Goal: Use online tool/utility

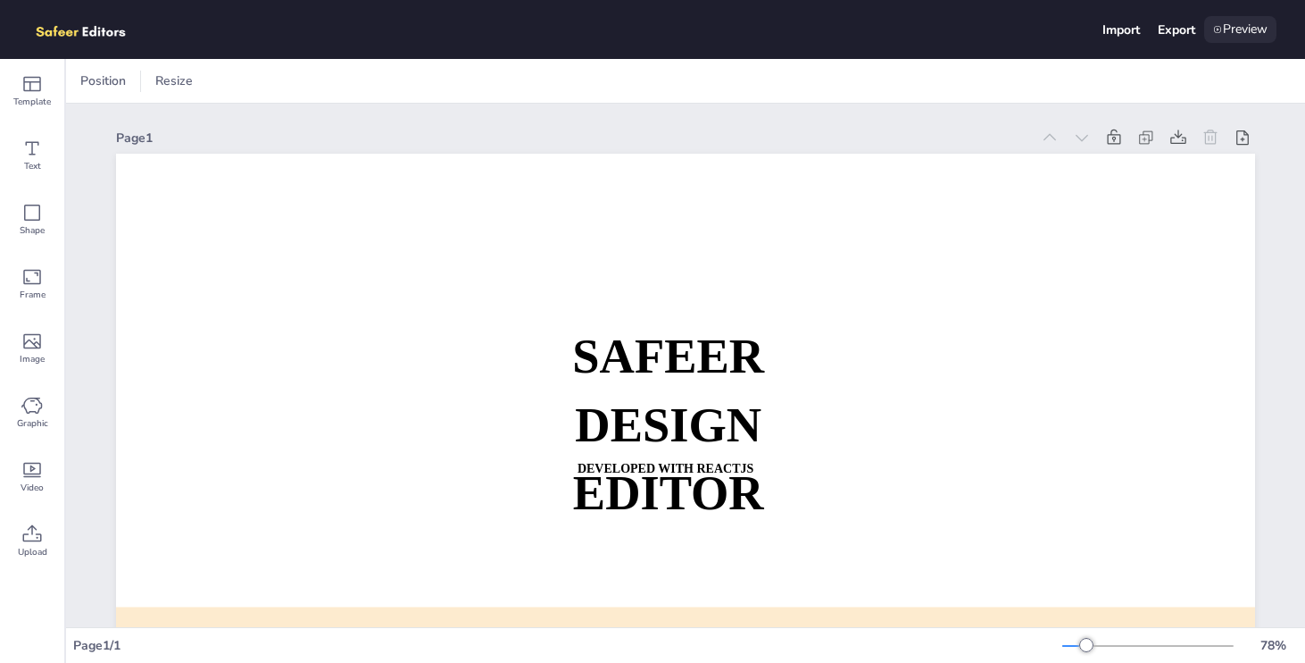
click at [1227, 27] on div "Preview" at bounding box center [1241, 29] width 72 height 27
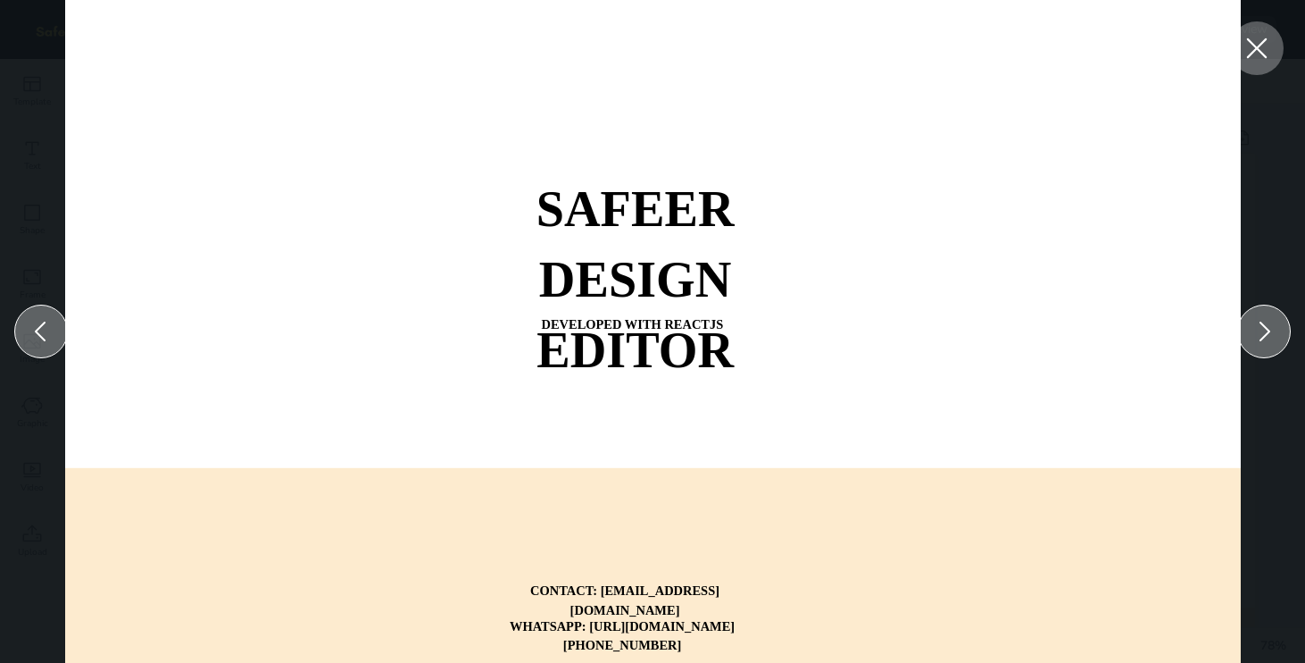
click at [1261, 48] on icon at bounding box center [1257, 48] width 32 height 32
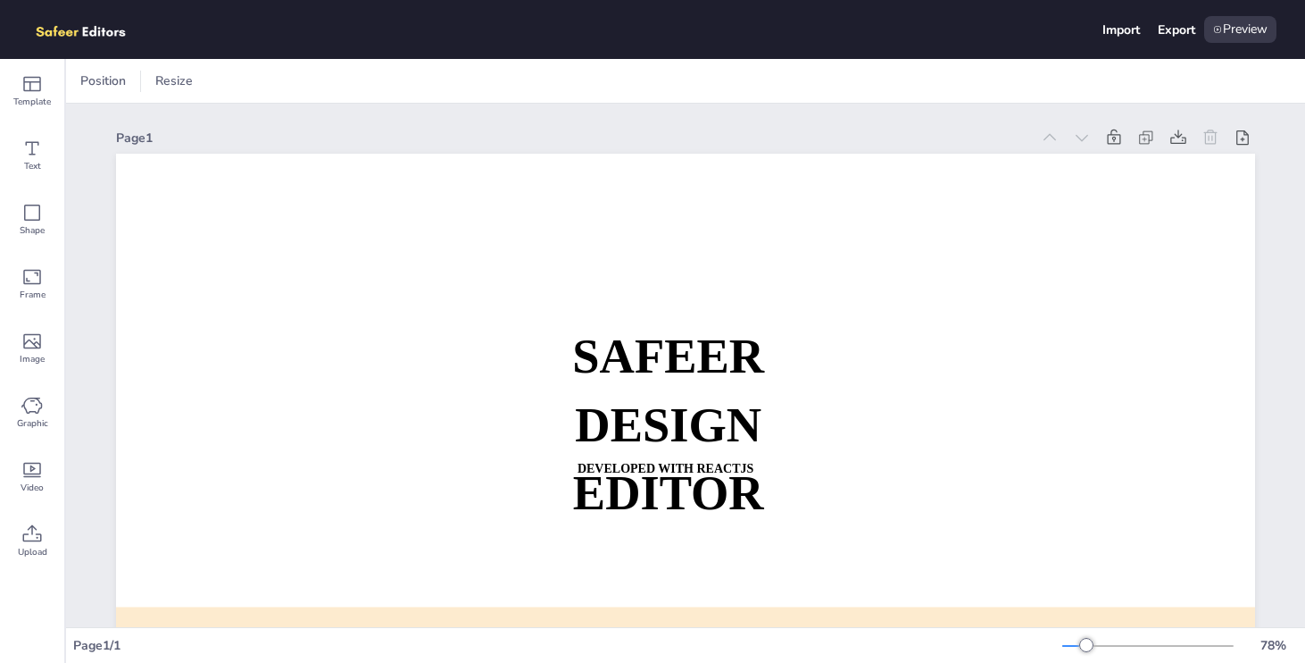
click at [309, 109] on div "Page 1 SAFEER DESIGN EDITOR DEVELOPED WITH REACTJS WHATSAPP: [URL][DOMAIN_NAME]…" at bounding box center [685, 483] width 1139 height 759
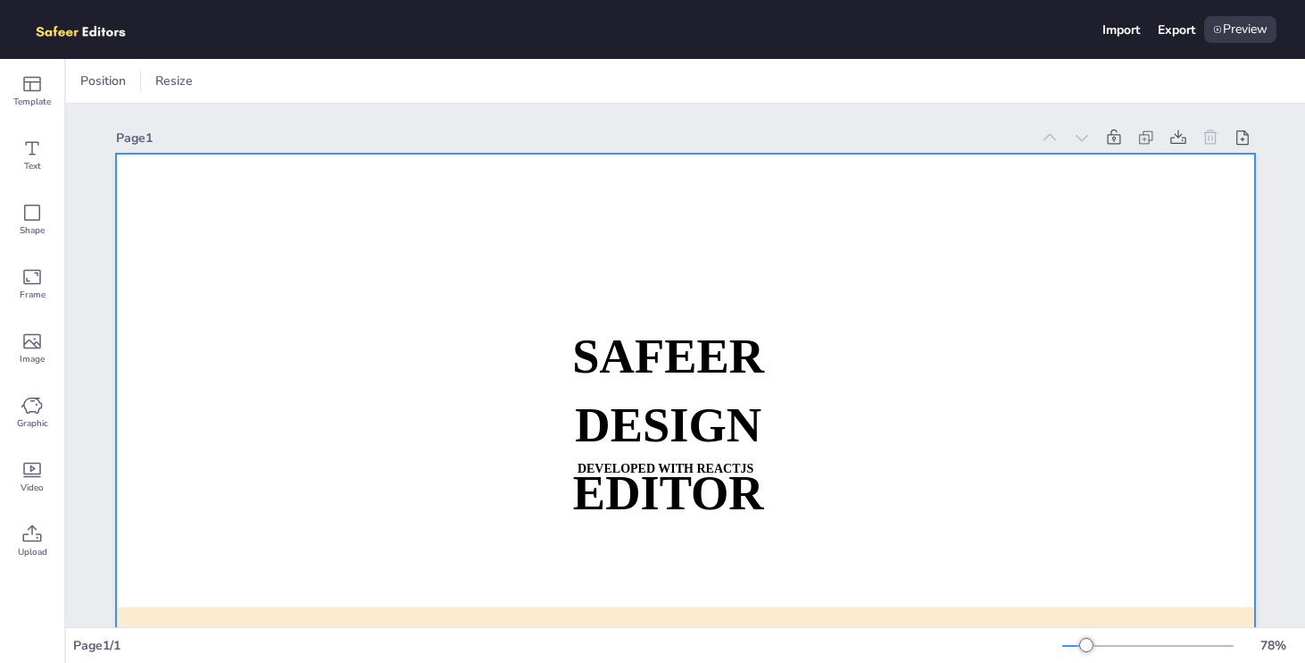
scroll to position [236, 0]
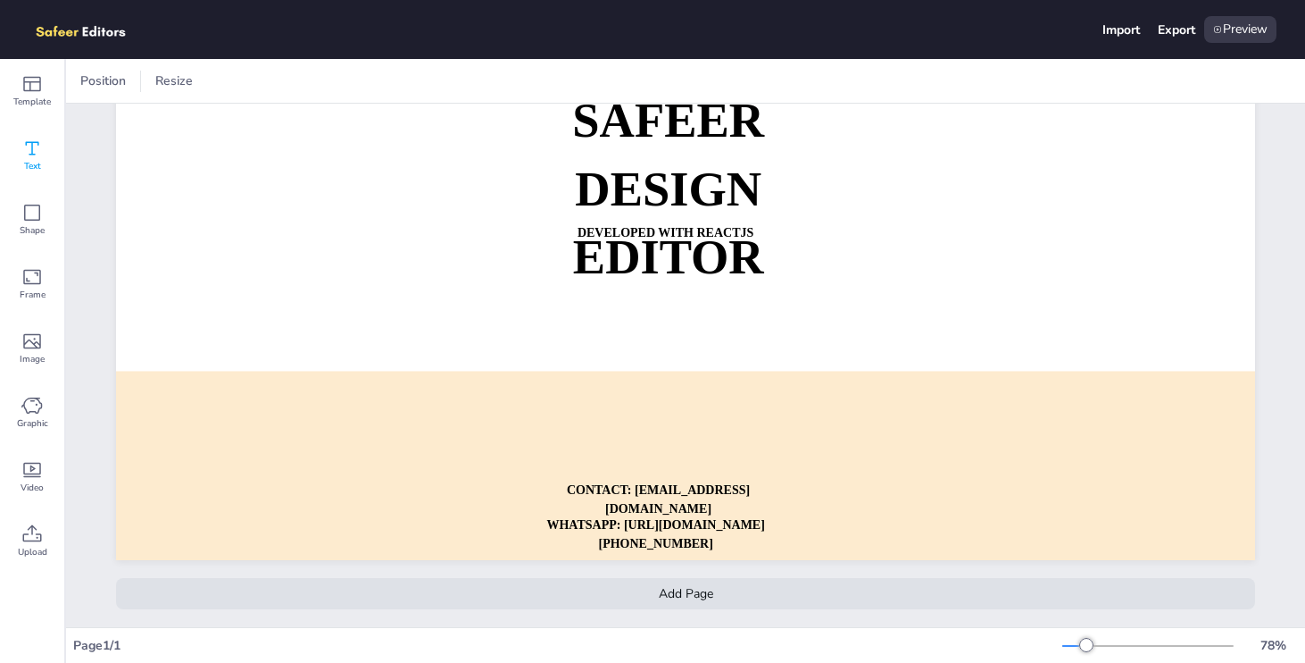
click at [51, 148] on div "Text" at bounding box center [32, 155] width 64 height 64
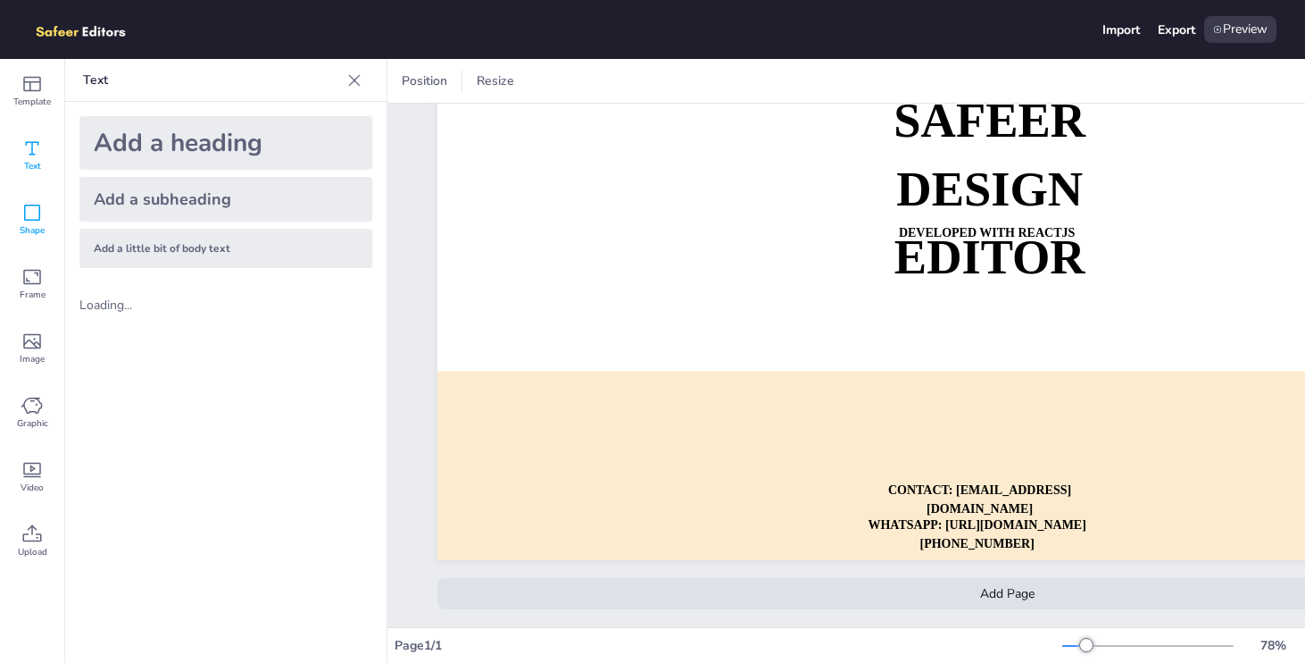
click at [31, 199] on div "Shape" at bounding box center [32, 220] width 64 height 64
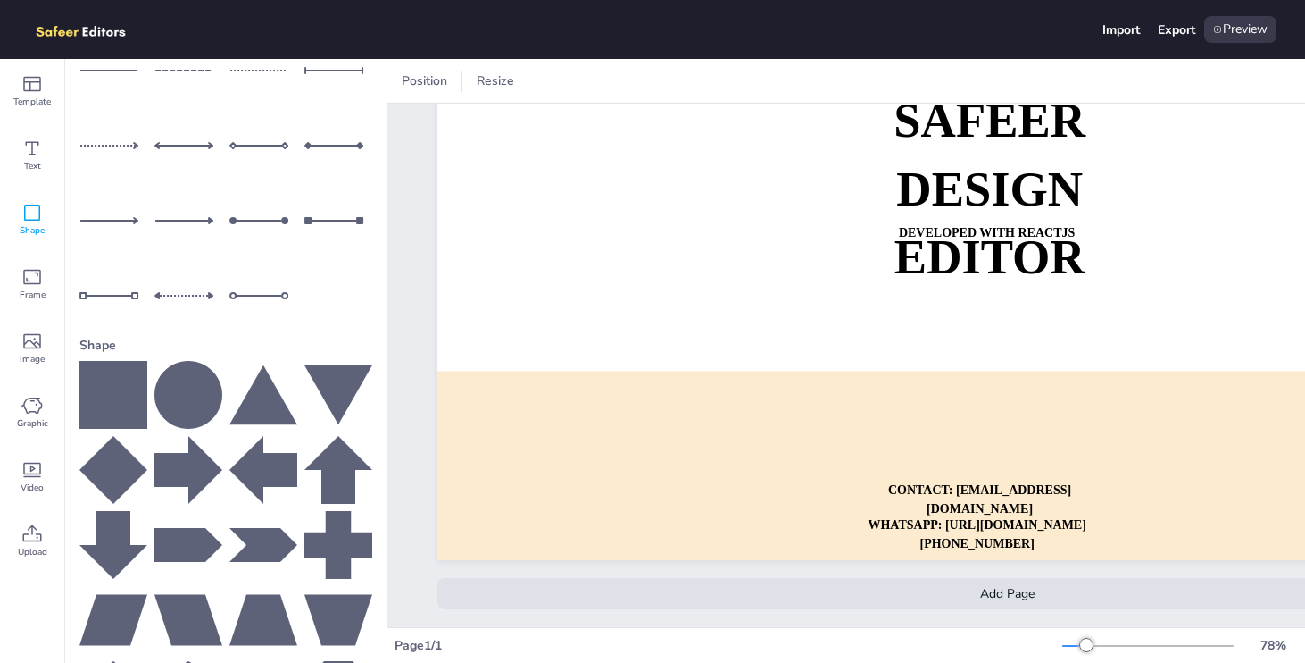
scroll to position [112, 0]
click at [28, 296] on span "Frame" at bounding box center [33, 295] width 26 height 14
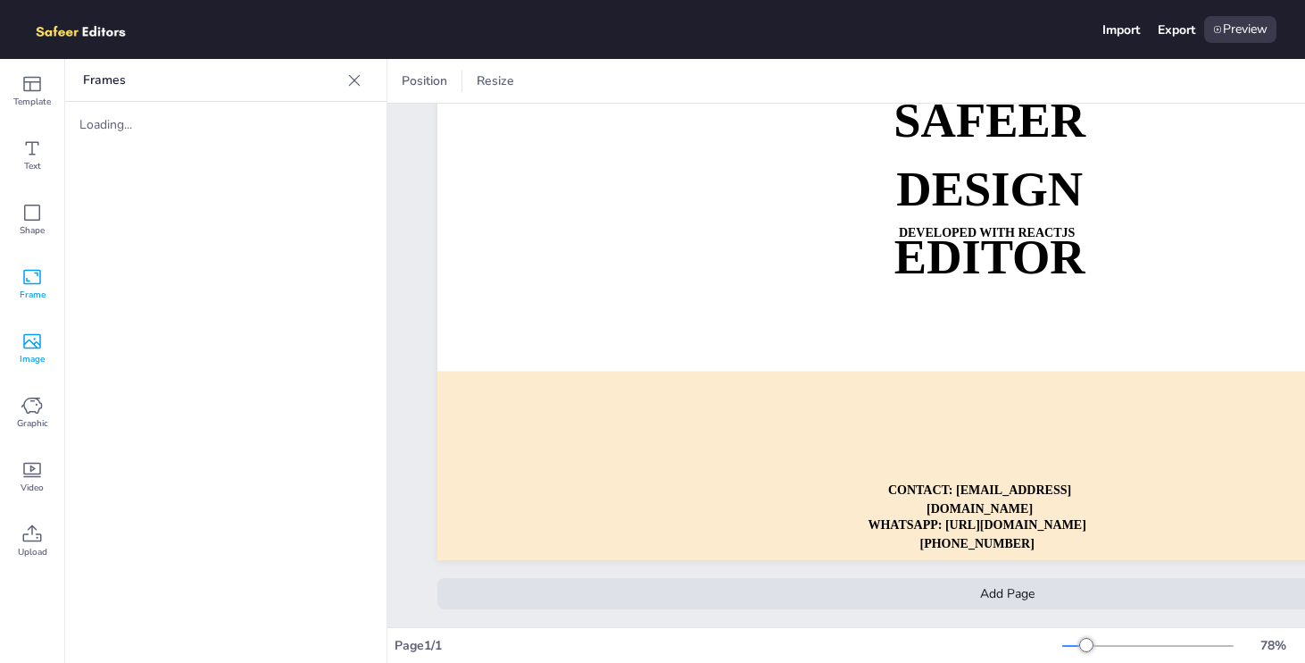
click at [35, 333] on icon at bounding box center [31, 340] width 21 height 21
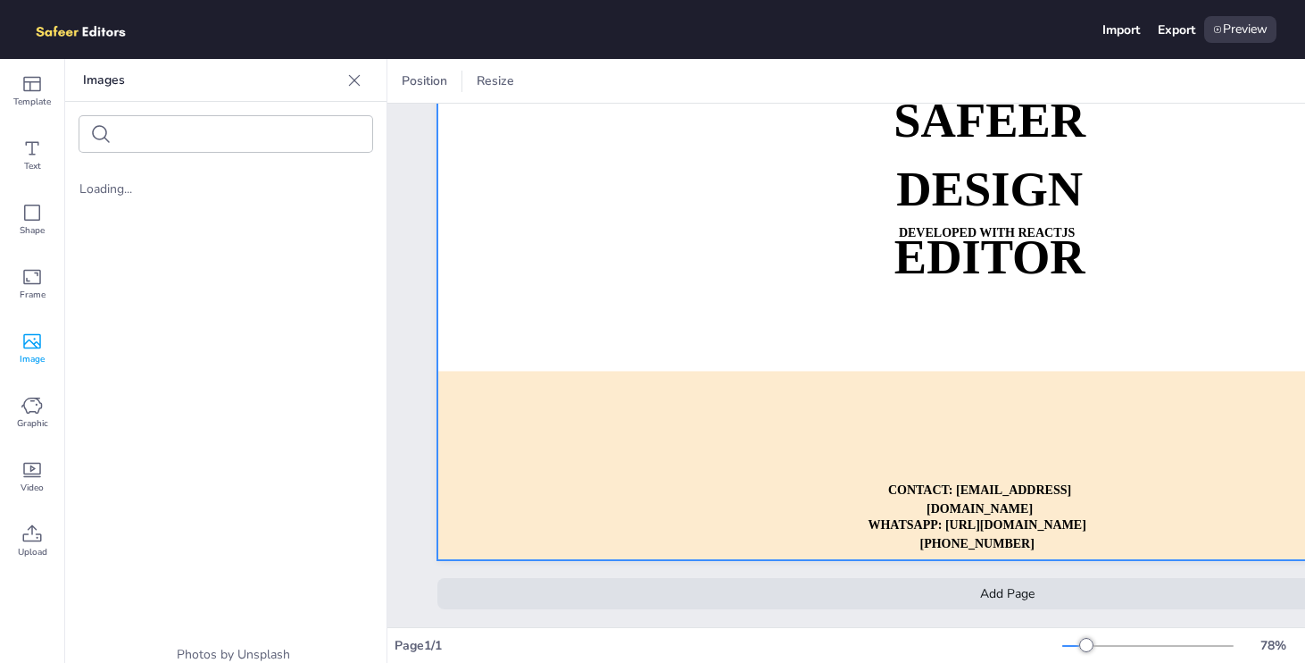
click at [604, 239] on div at bounding box center [1007, 239] width 1139 height 642
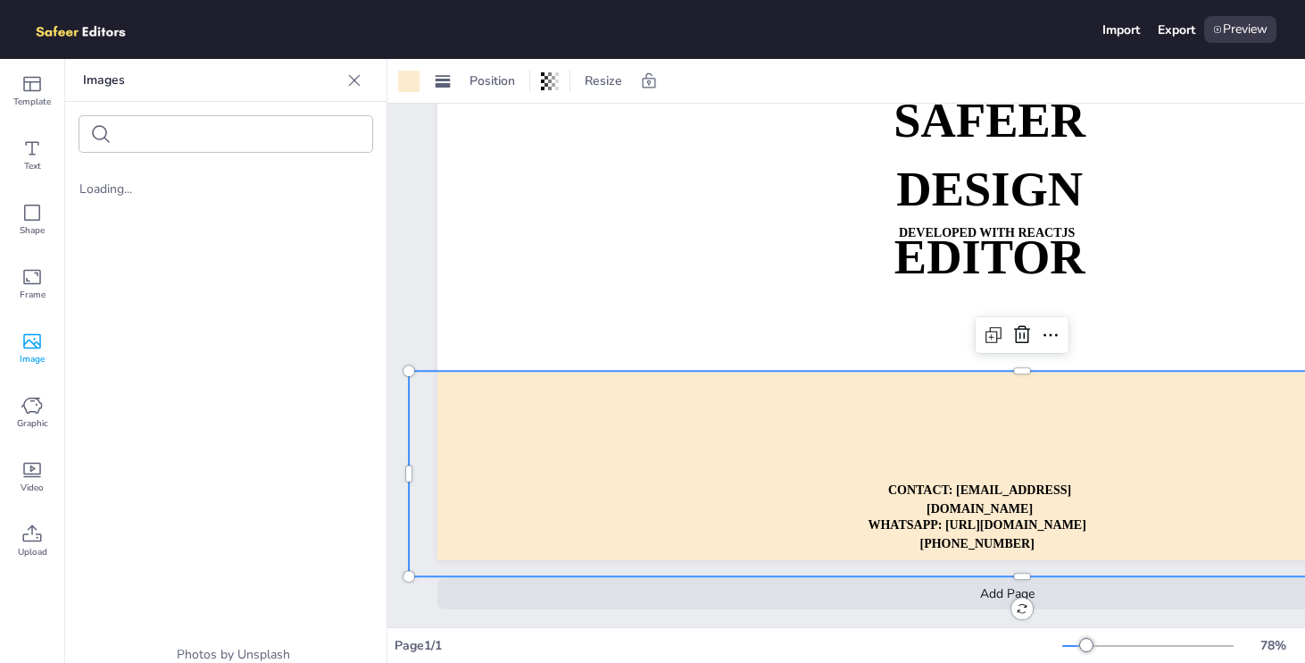
click at [652, 409] on div at bounding box center [1022, 473] width 1227 height 205
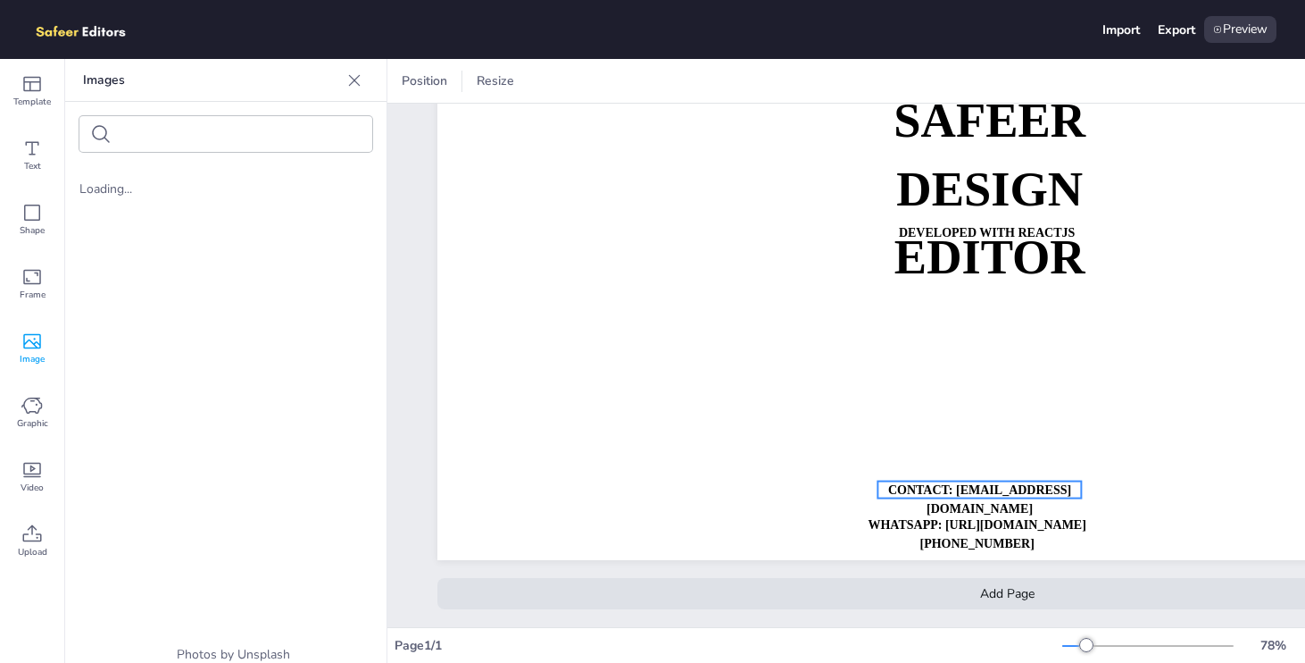
click at [940, 518] on p "CONTACT: [EMAIL_ADDRESS][DOMAIN_NAME]" at bounding box center [980, 500] width 204 height 38
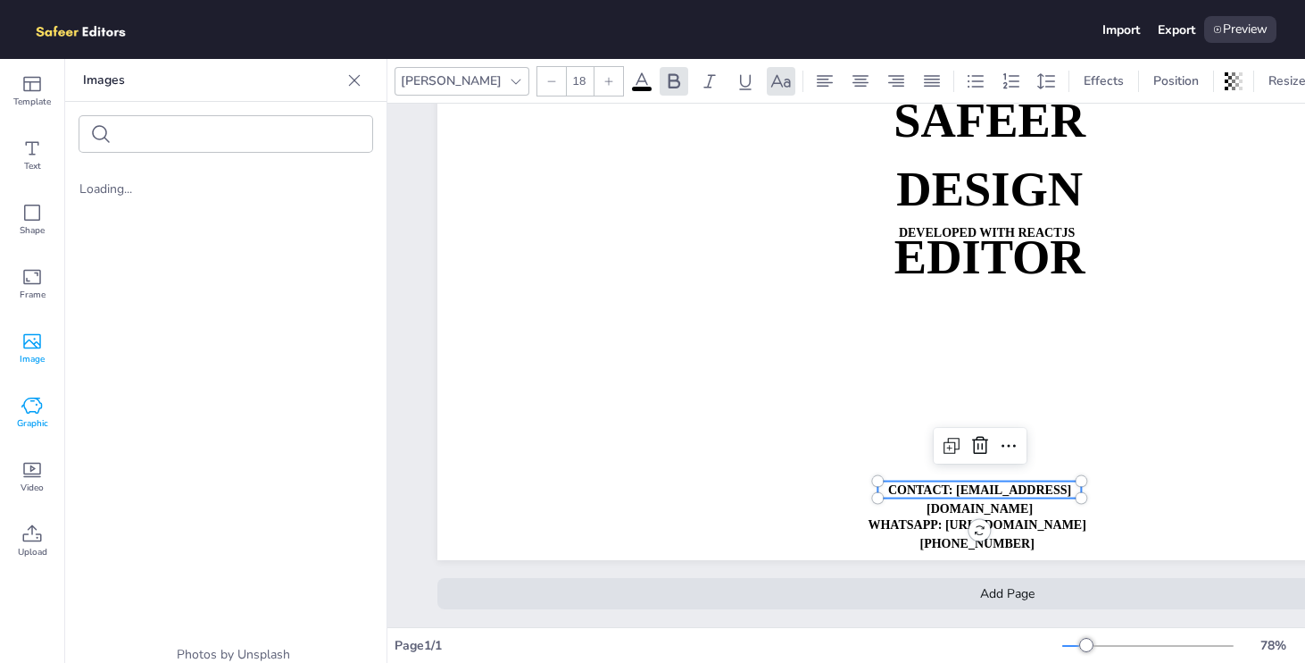
click at [34, 410] on icon at bounding box center [31, 405] width 21 height 21
click at [29, 476] on icon at bounding box center [32, 470] width 18 height 15
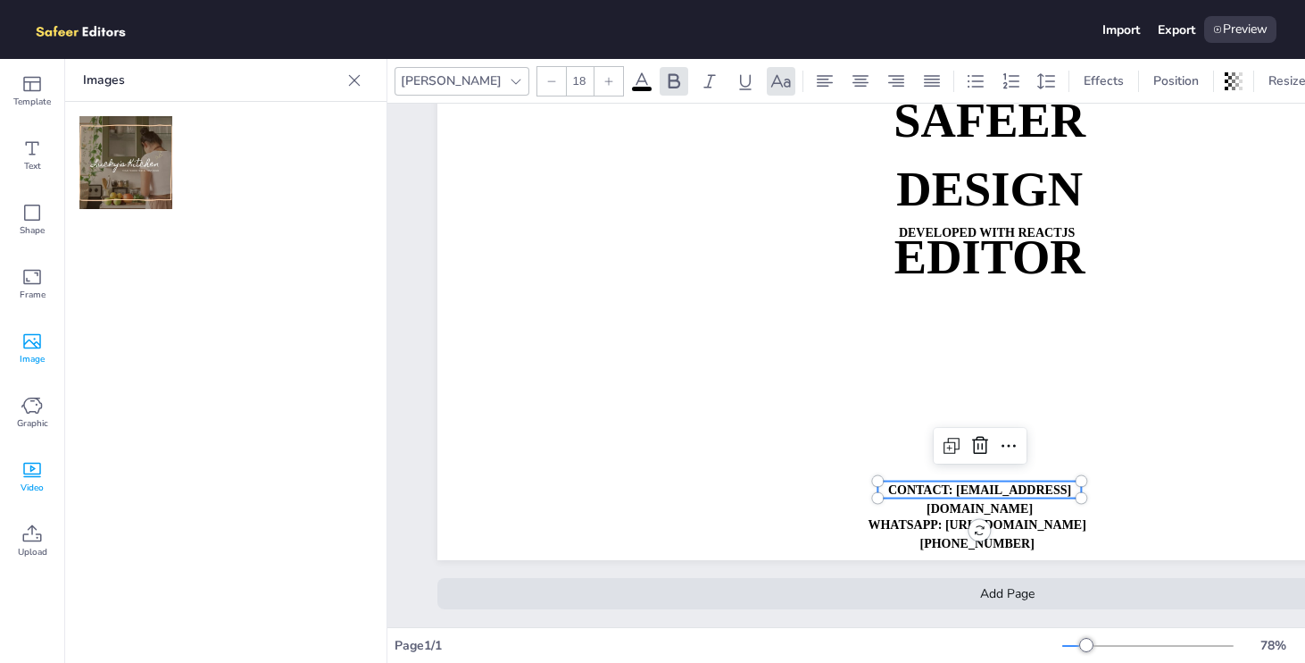
click at [32, 353] on span "Image" at bounding box center [32, 359] width 25 height 14
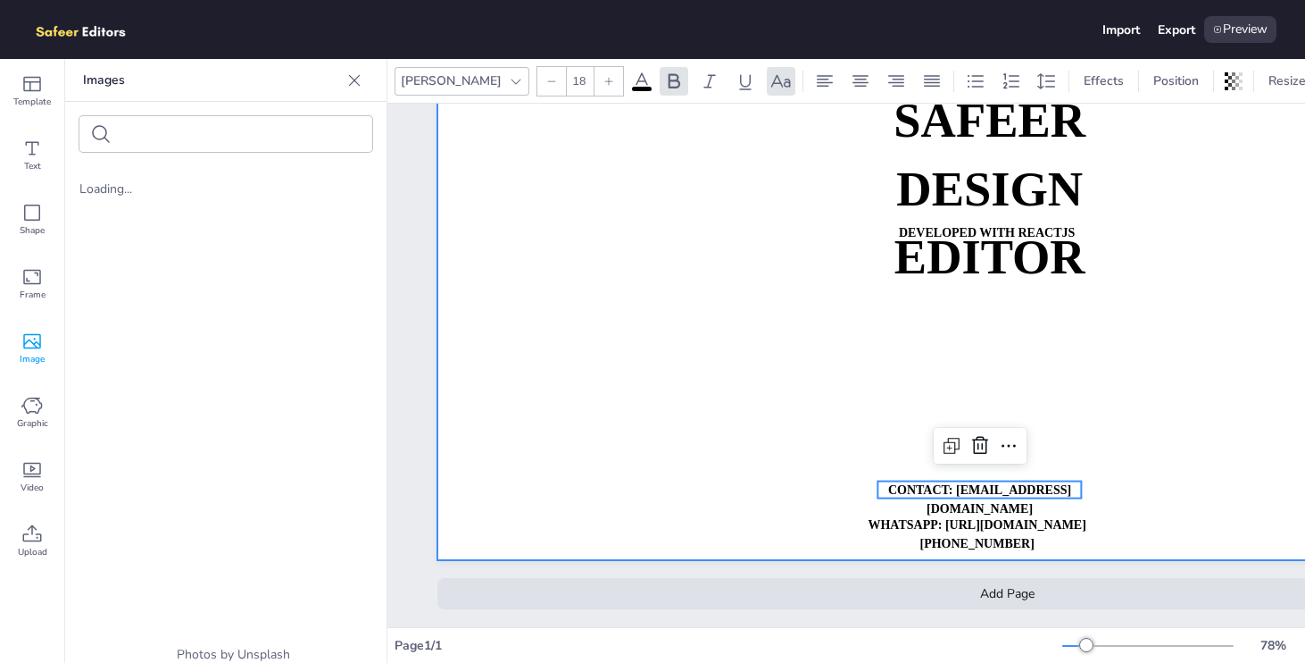
click at [621, 327] on div at bounding box center [1007, 239] width 1139 height 642
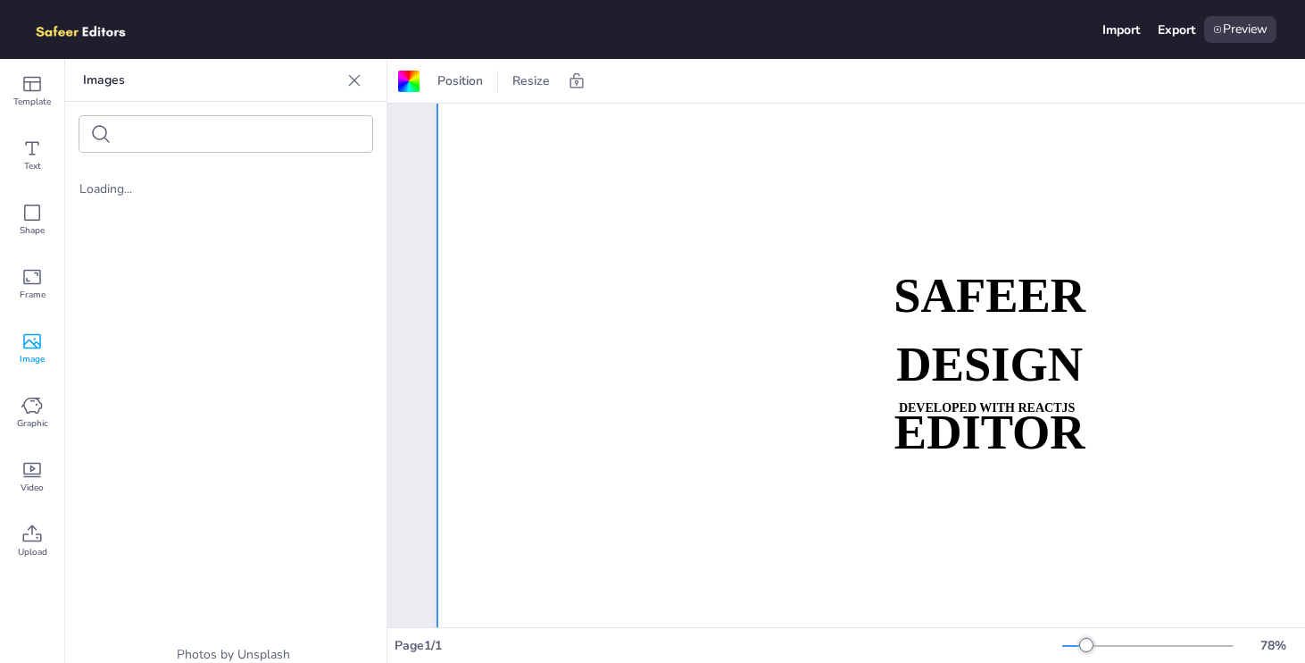
scroll to position [0, 0]
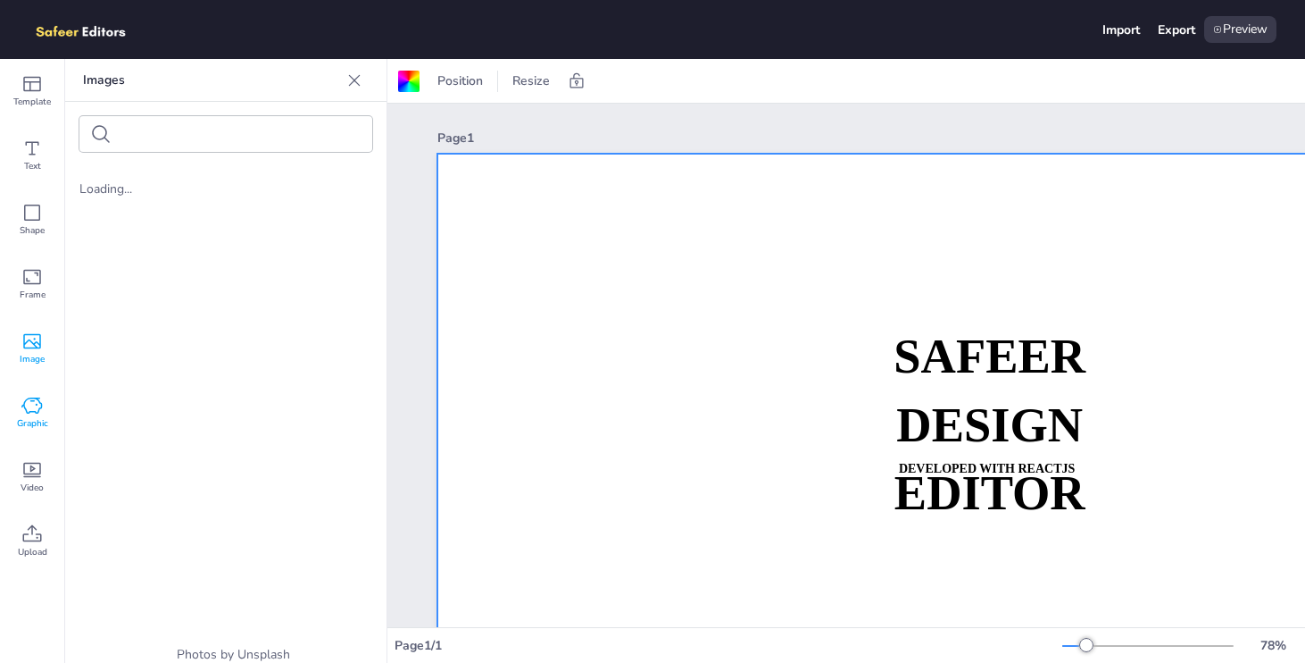
click at [35, 404] on icon at bounding box center [31, 405] width 21 height 21
click at [25, 461] on icon at bounding box center [31, 469] width 21 height 21
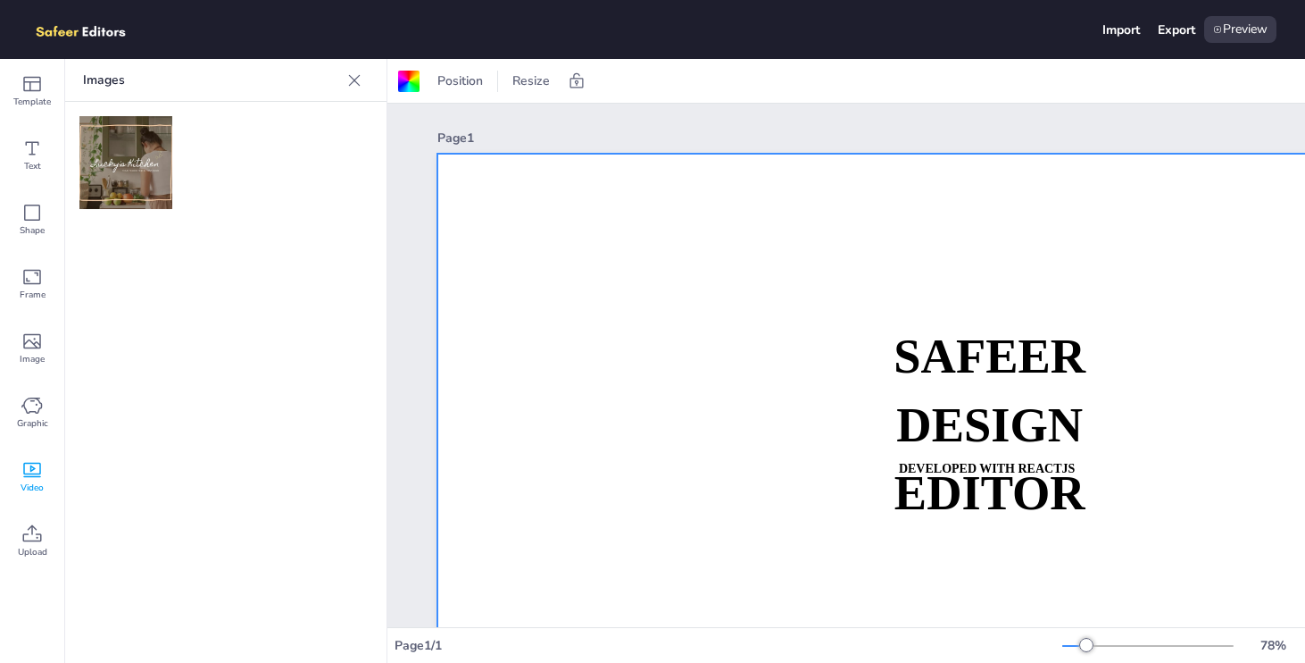
click at [122, 167] on img at bounding box center [125, 162] width 93 height 93
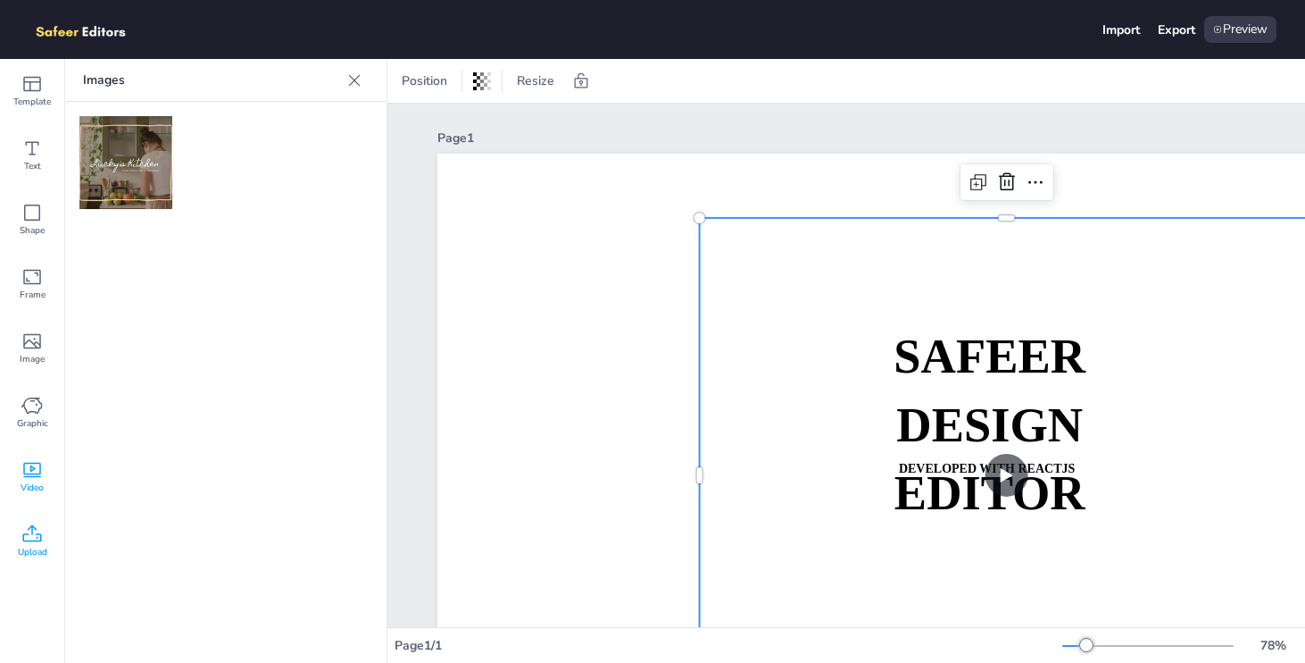
click at [35, 546] on span "Upload" at bounding box center [32, 552] width 29 height 14
